Goal: Information Seeking & Learning: Learn about a topic

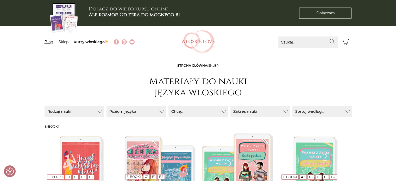
click at [50, 43] on link "Blog" at bounding box center [49, 42] width 9 height 5
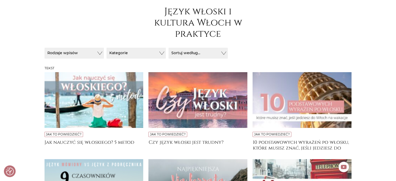
scroll to position [64, 0]
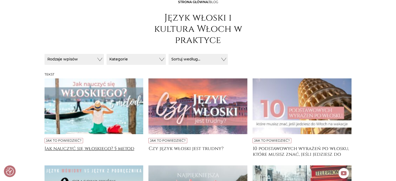
click at [99, 148] on h4 "Jak nauczyć się włoskiego? 5 metod" at bounding box center [94, 151] width 99 height 10
